Goal: Navigation & Orientation: Go to known website

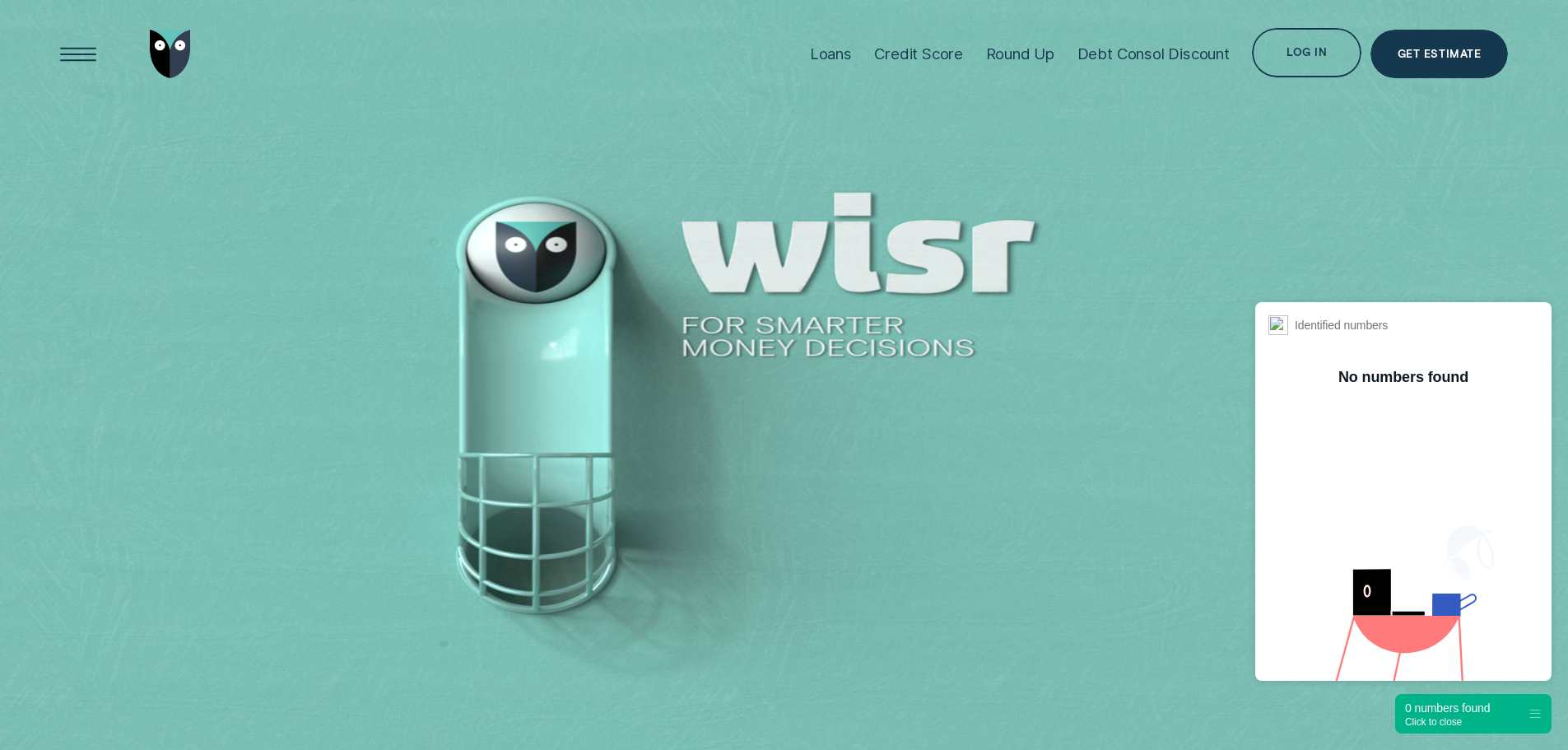
click at [1293, 50] on div "Log in" at bounding box center [1306, 55] width 41 height 9
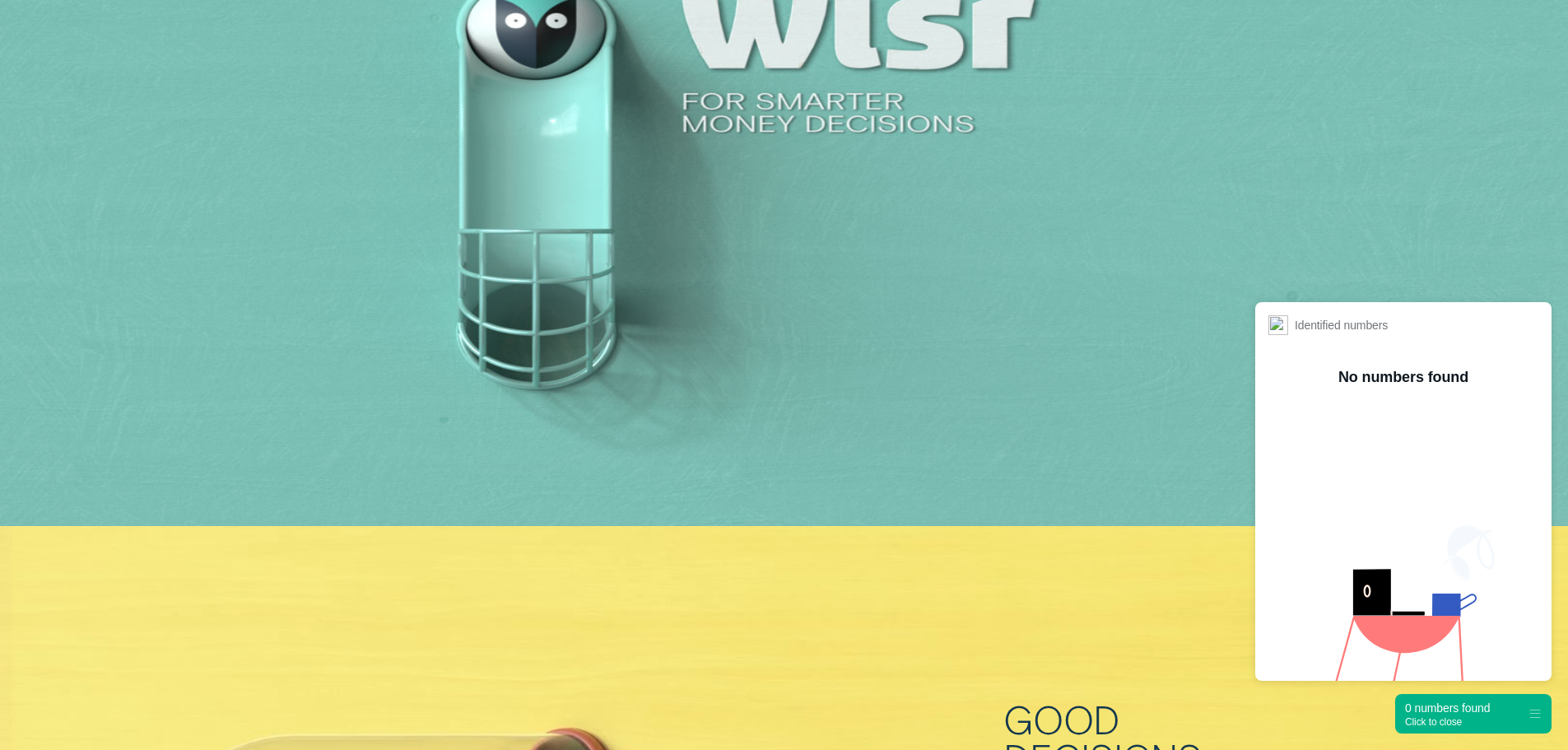
scroll to position [247, 0]
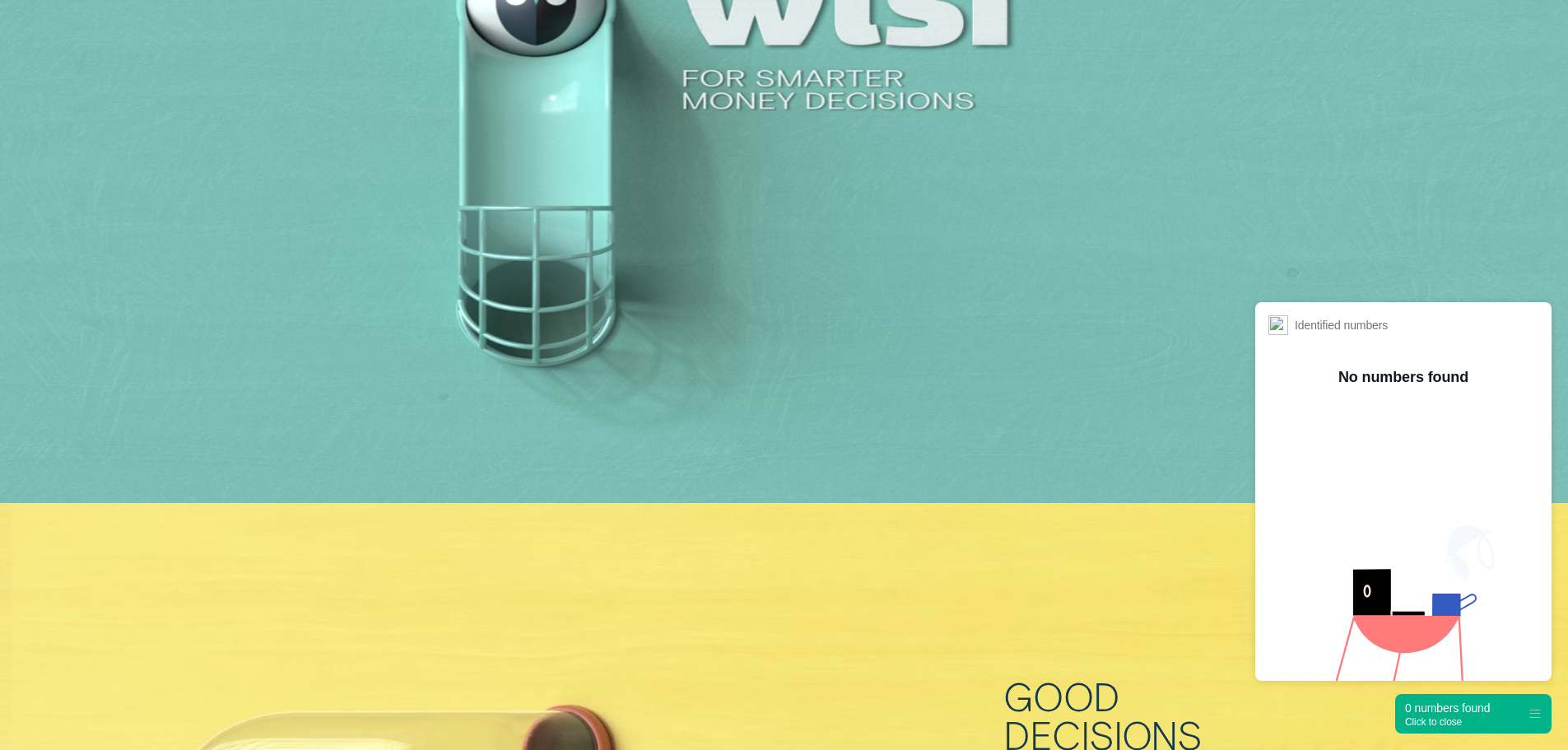
click at [1428, 721] on div "Click to close" at bounding box center [1447, 722] width 85 height 11
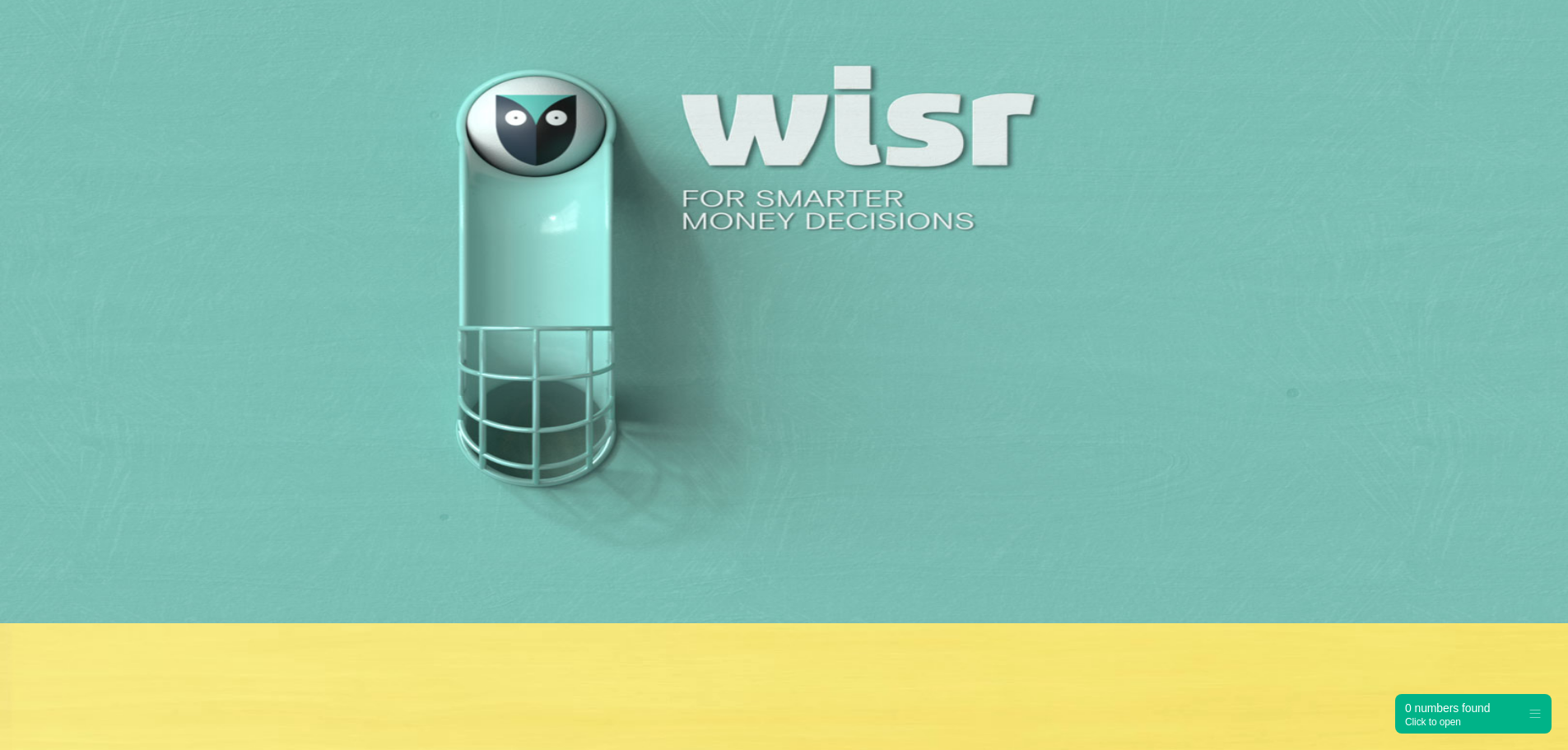
scroll to position [0, 0]
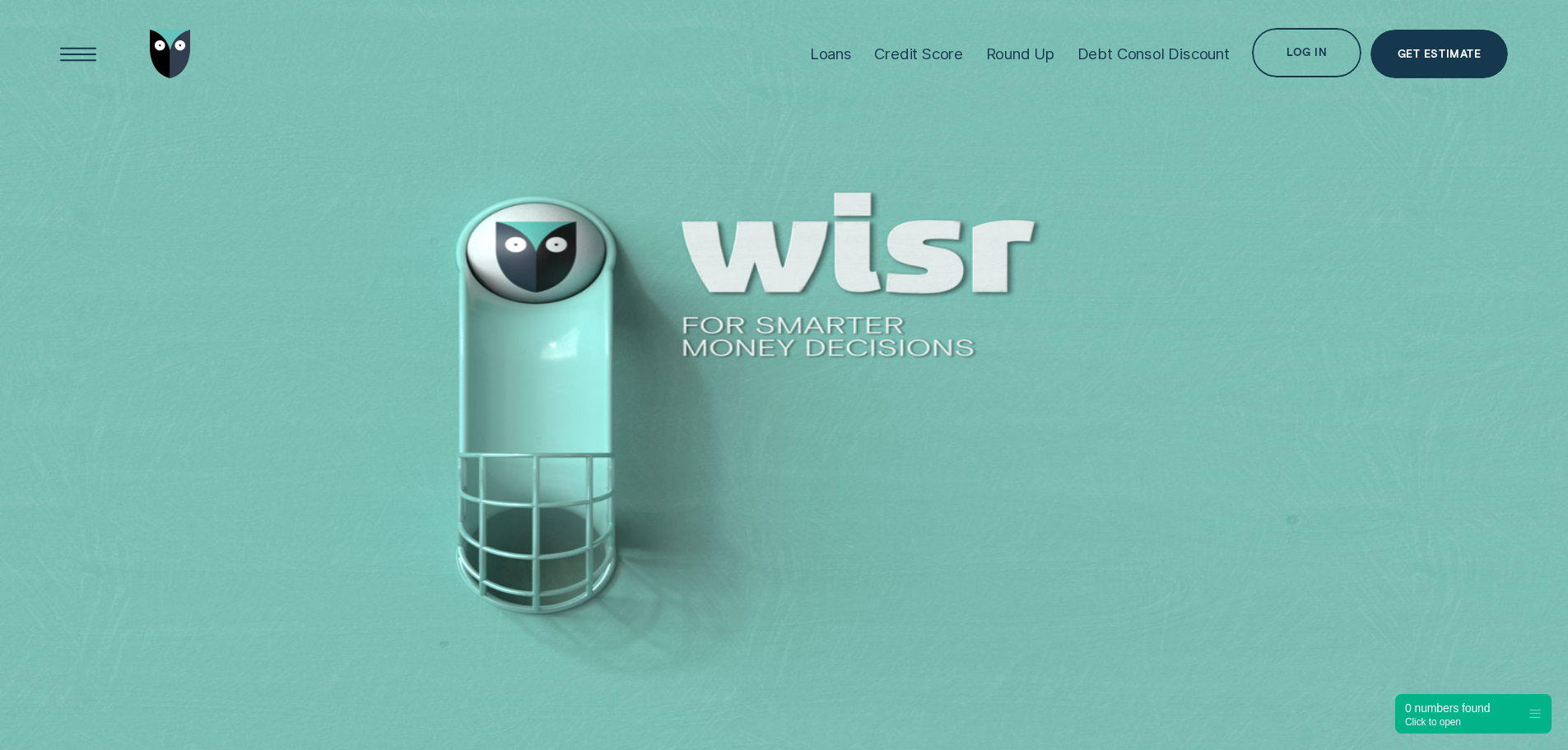
click at [1295, 47] on div "Log in" at bounding box center [1305, 53] width 108 height 49
click at [89, 59] on div "Open Menu" at bounding box center [77, 54] width 69 height 69
click at [89, 60] on div "Open Menu" at bounding box center [77, 54] width 69 height 69
